Goal: Find specific page/section: Find specific page/section

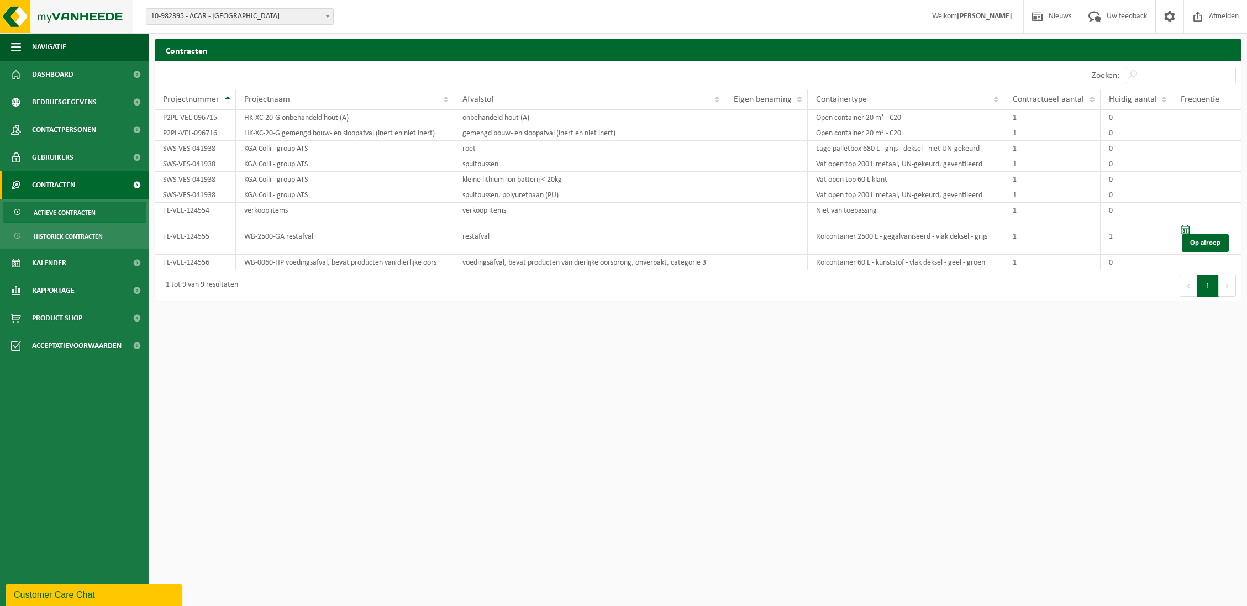
click at [83, 8] on img at bounding box center [66, 16] width 133 height 33
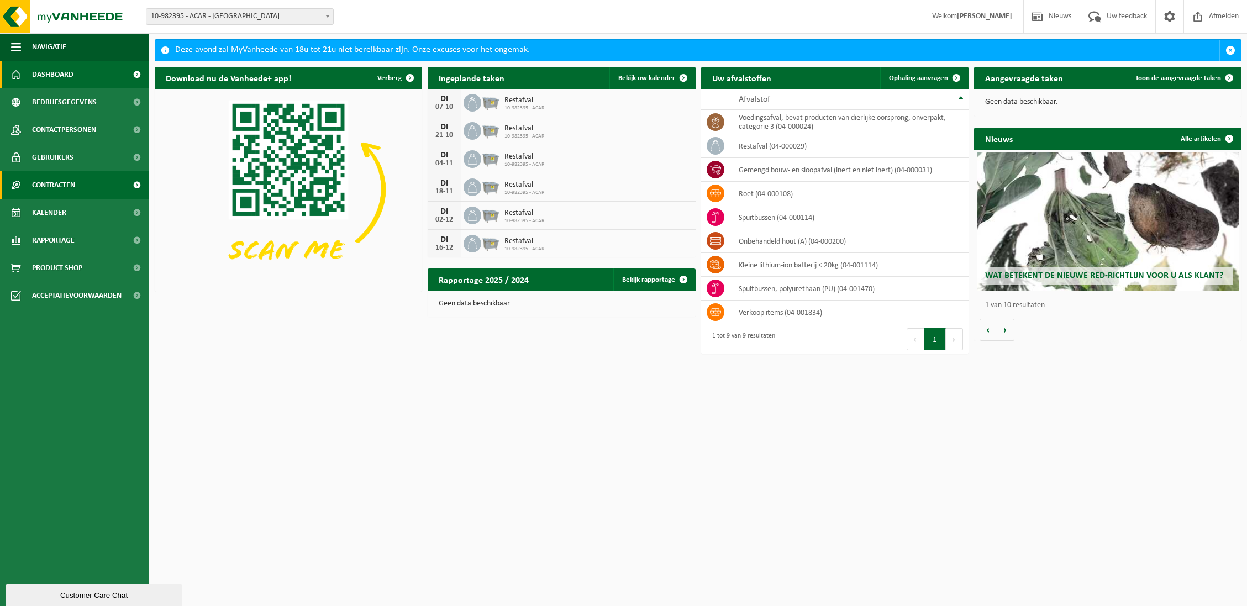
click at [77, 187] on link "Contracten" at bounding box center [74, 185] width 149 height 28
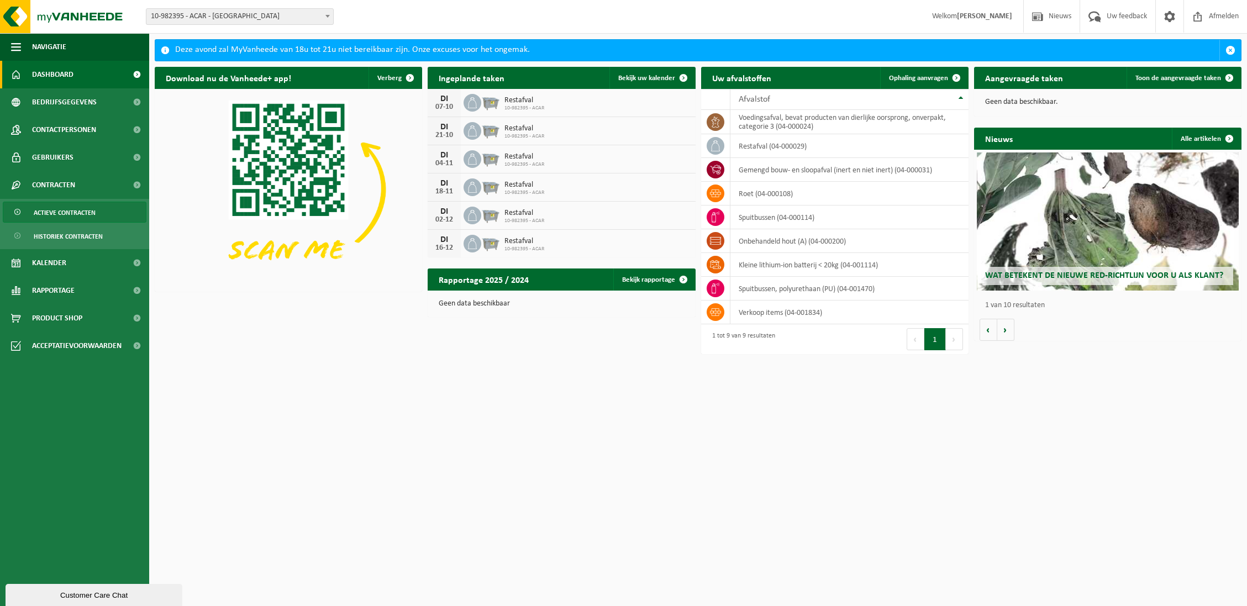
click at [79, 209] on span "Actieve contracten" at bounding box center [65, 212] width 62 height 21
